Goal: Find specific page/section: Find specific page/section

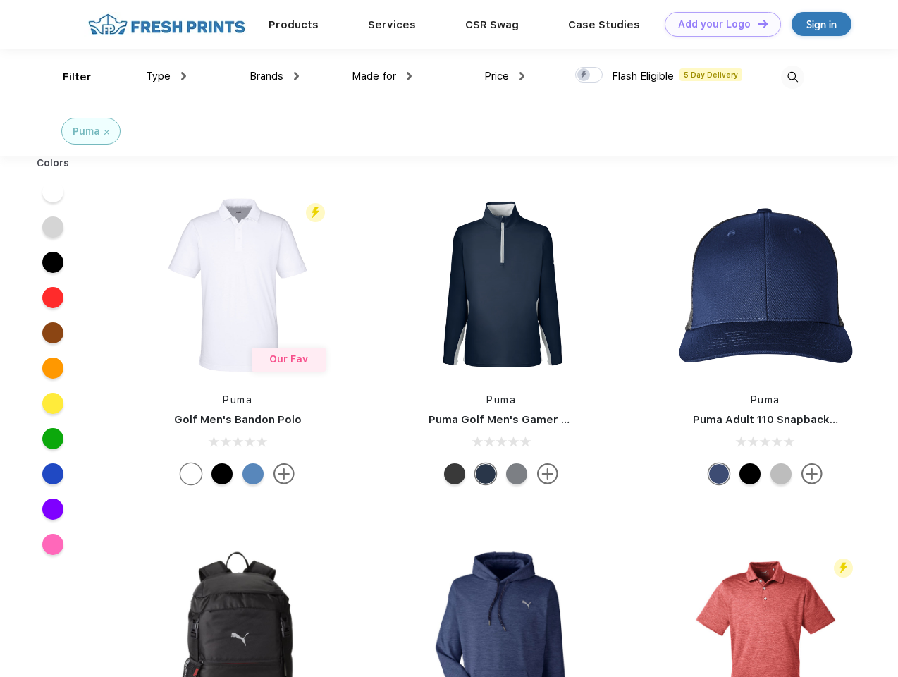
click at [718, 24] on link "Add your Logo Design Tool" at bounding box center [723, 24] width 116 height 25
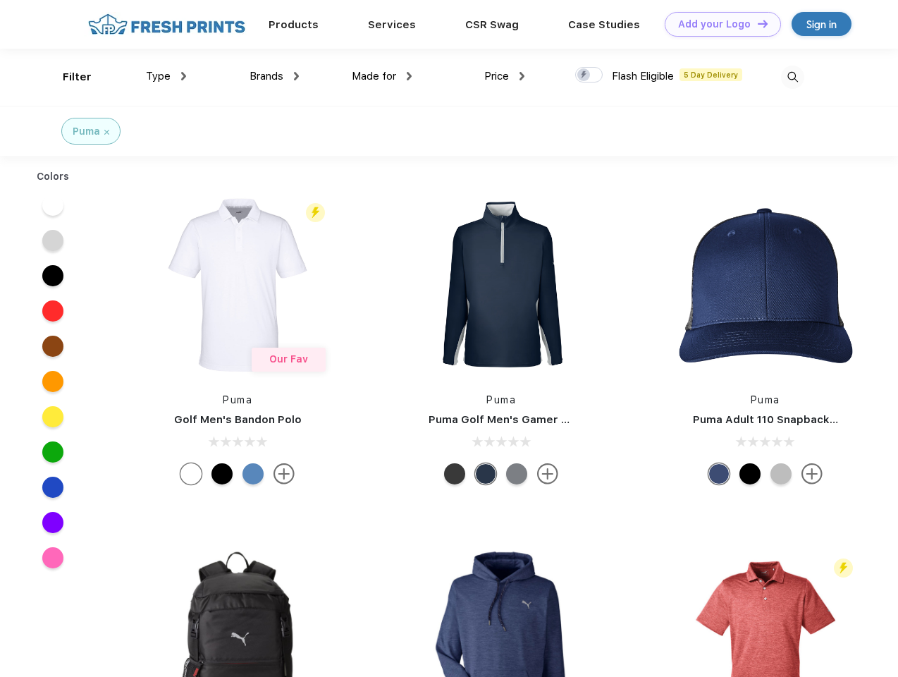
click at [0, 0] on div "Design Tool" at bounding box center [0, 0] width 0 height 0
click at [757, 23] on link "Add your Logo Design Tool" at bounding box center [723, 24] width 116 height 25
click at [68, 77] on div "Filter" at bounding box center [77, 77] width 29 height 16
click at [166, 76] on span "Type" at bounding box center [158, 76] width 25 height 13
click at [274, 76] on span "Brands" at bounding box center [267, 76] width 34 height 13
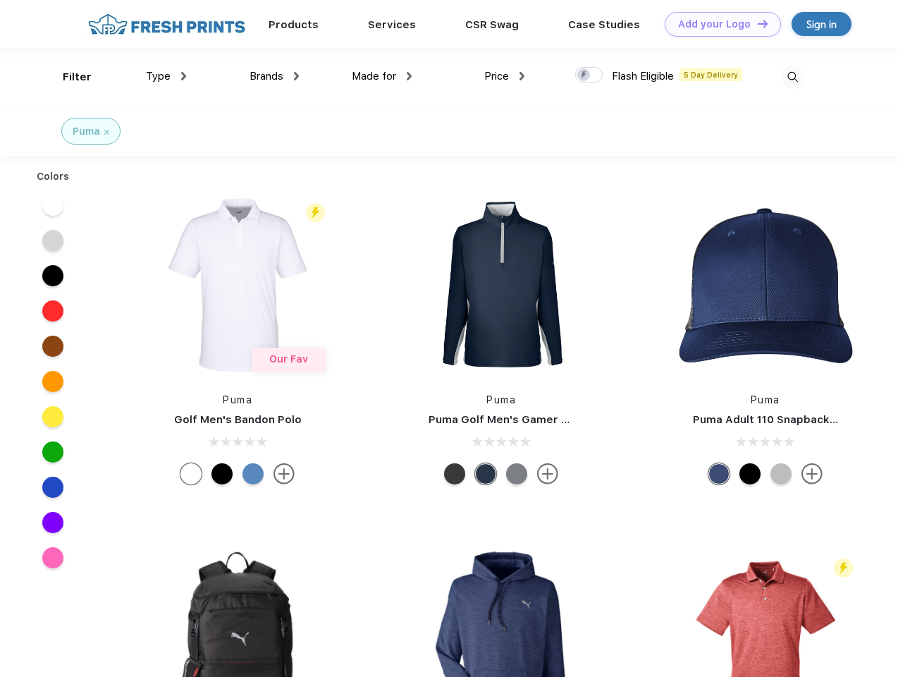
click at [382, 76] on span "Made for" at bounding box center [374, 76] width 44 height 13
click at [505, 76] on span "Price" at bounding box center [496, 76] width 25 height 13
click at [589, 75] on div at bounding box center [588, 75] width 27 height 16
click at [584, 75] on input "checkbox" at bounding box center [579, 70] width 9 height 9
click at [792, 77] on img at bounding box center [792, 77] width 23 height 23
